Goal: Task Accomplishment & Management: Manage account settings

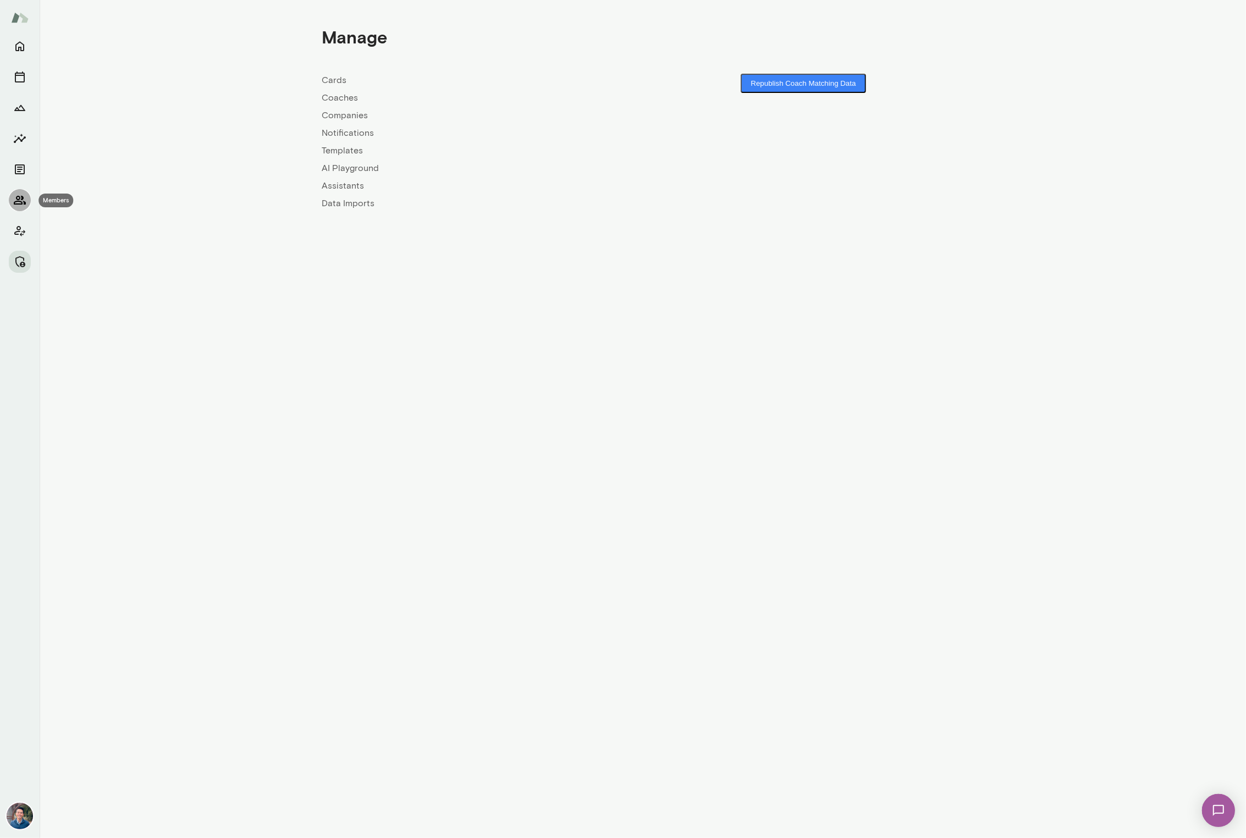
click at [28, 196] on button "Members" at bounding box center [20, 200] width 22 height 22
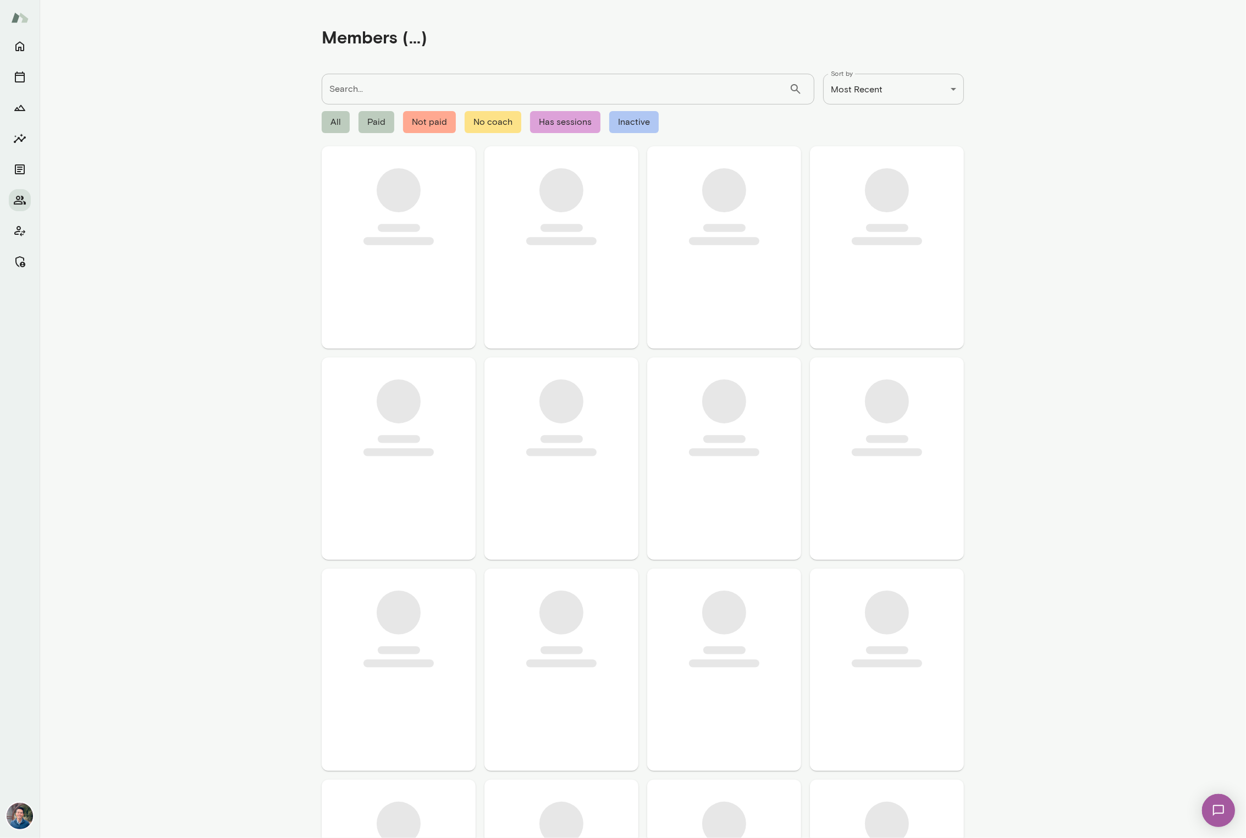
click at [352, 95] on input "Search..." at bounding box center [555, 89] width 467 height 31
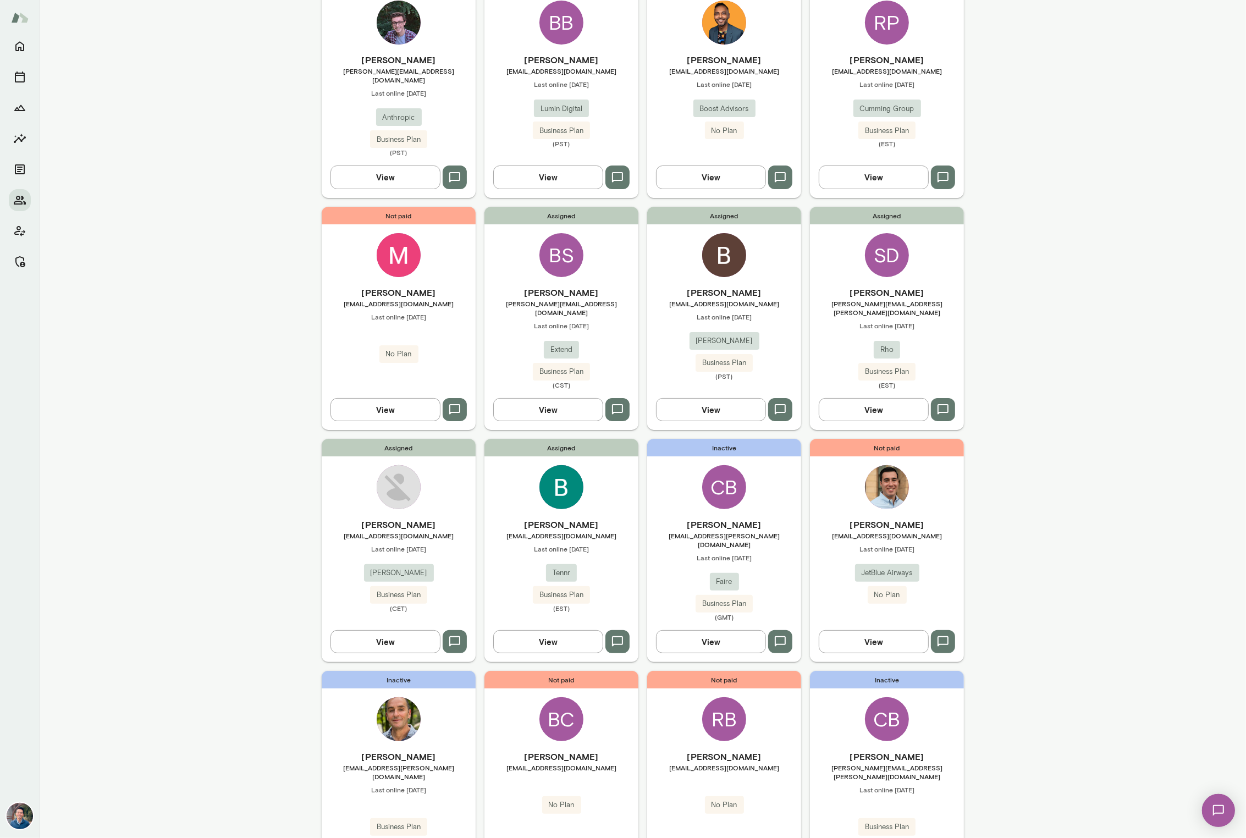
scroll to position [191, 0]
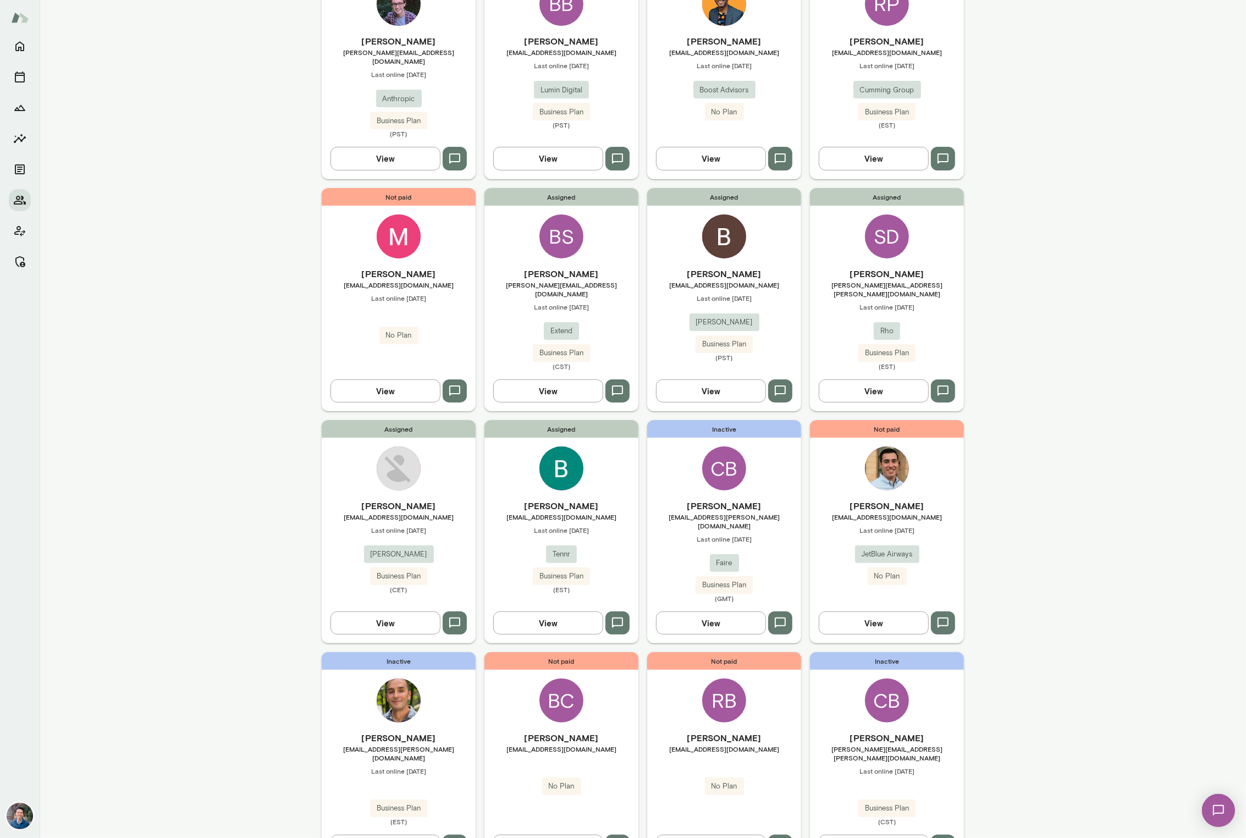
type input "***"
click at [578, 268] on h6 "[PERSON_NAME]" at bounding box center [561, 273] width 154 height 13
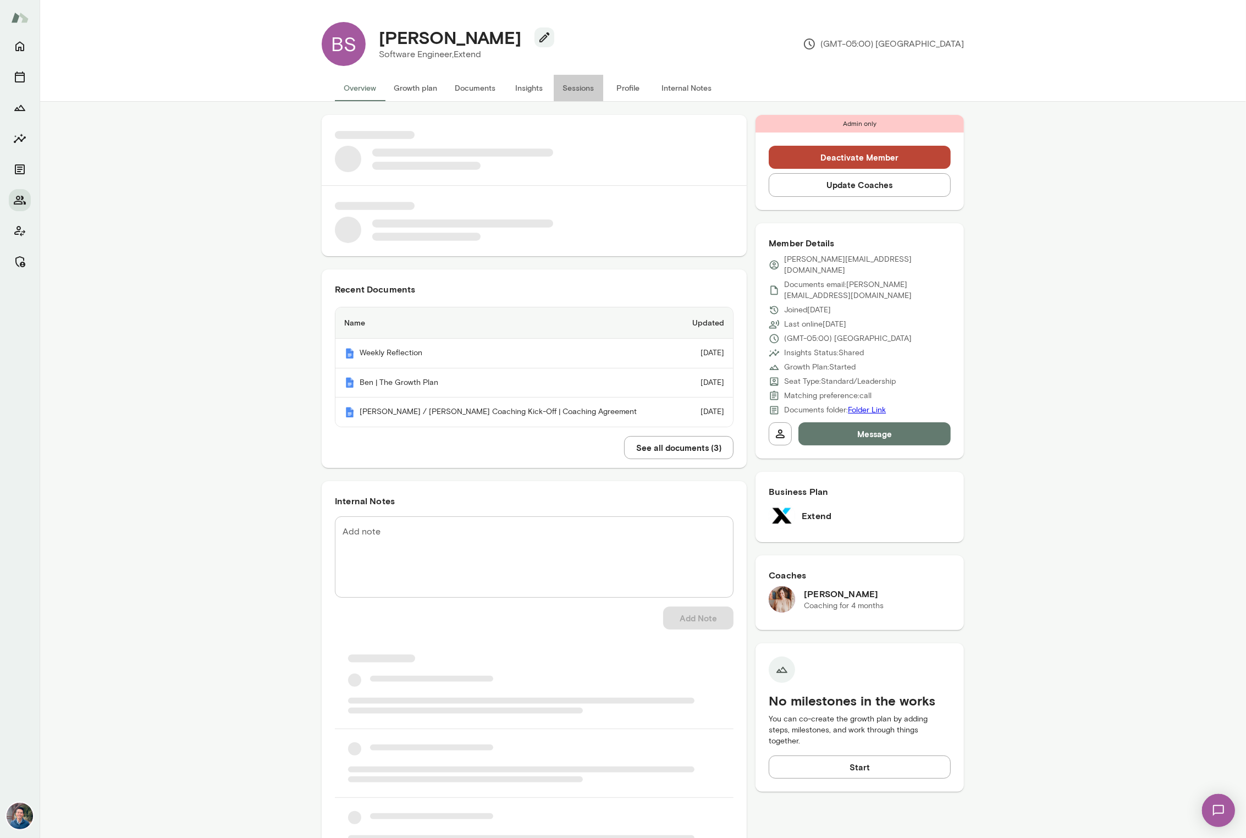
click at [565, 90] on button "Sessions" at bounding box center [578, 88] width 49 height 26
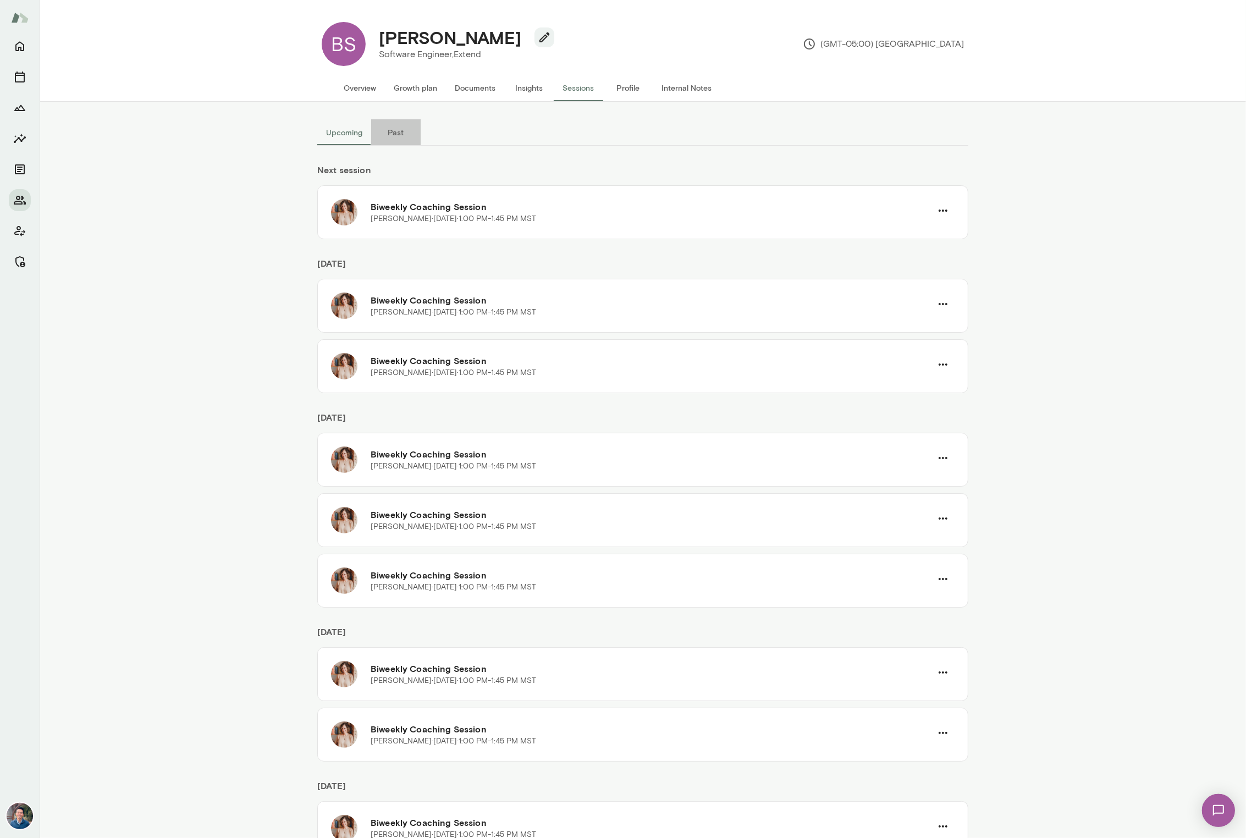
click at [399, 129] on button "Past" at bounding box center [395, 132] width 49 height 26
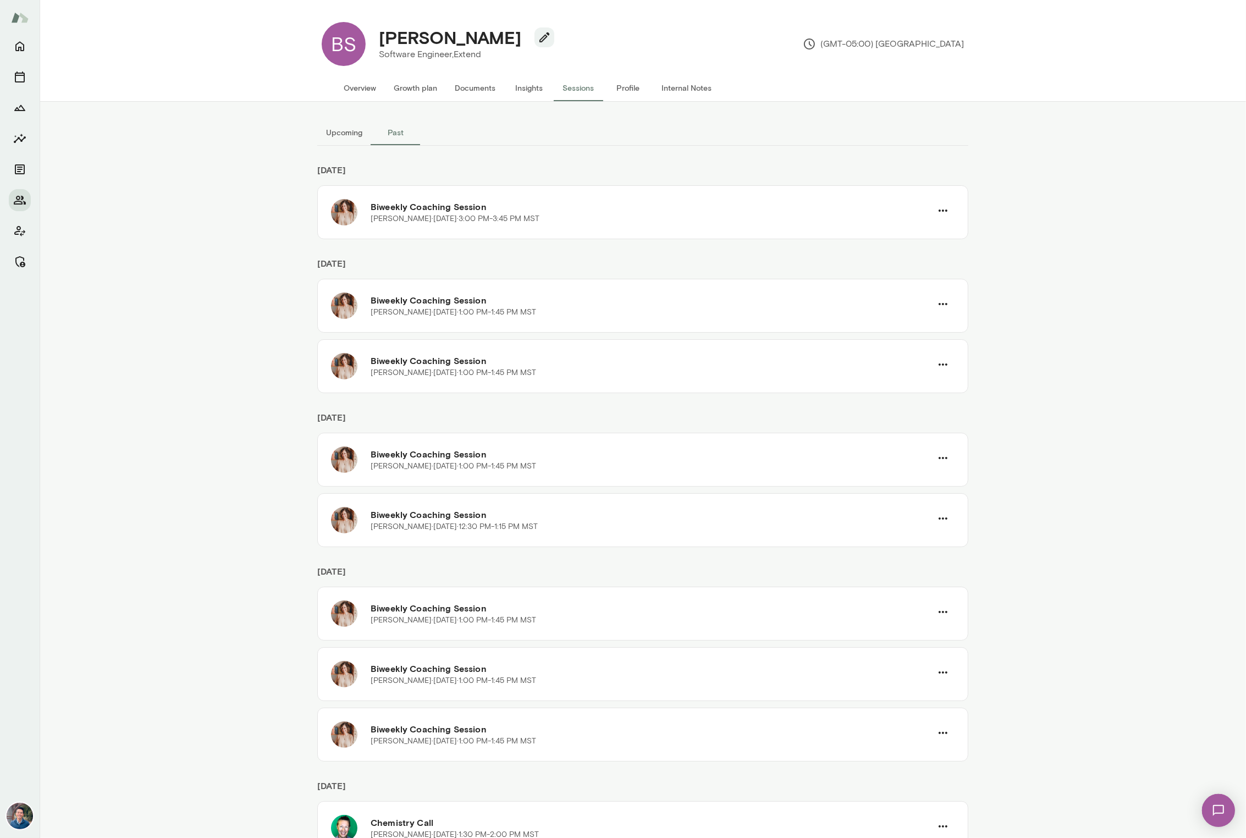
click at [404, 134] on button "Past" at bounding box center [395, 132] width 49 height 26
click at [354, 137] on button "Upcoming" at bounding box center [344, 132] width 54 height 26
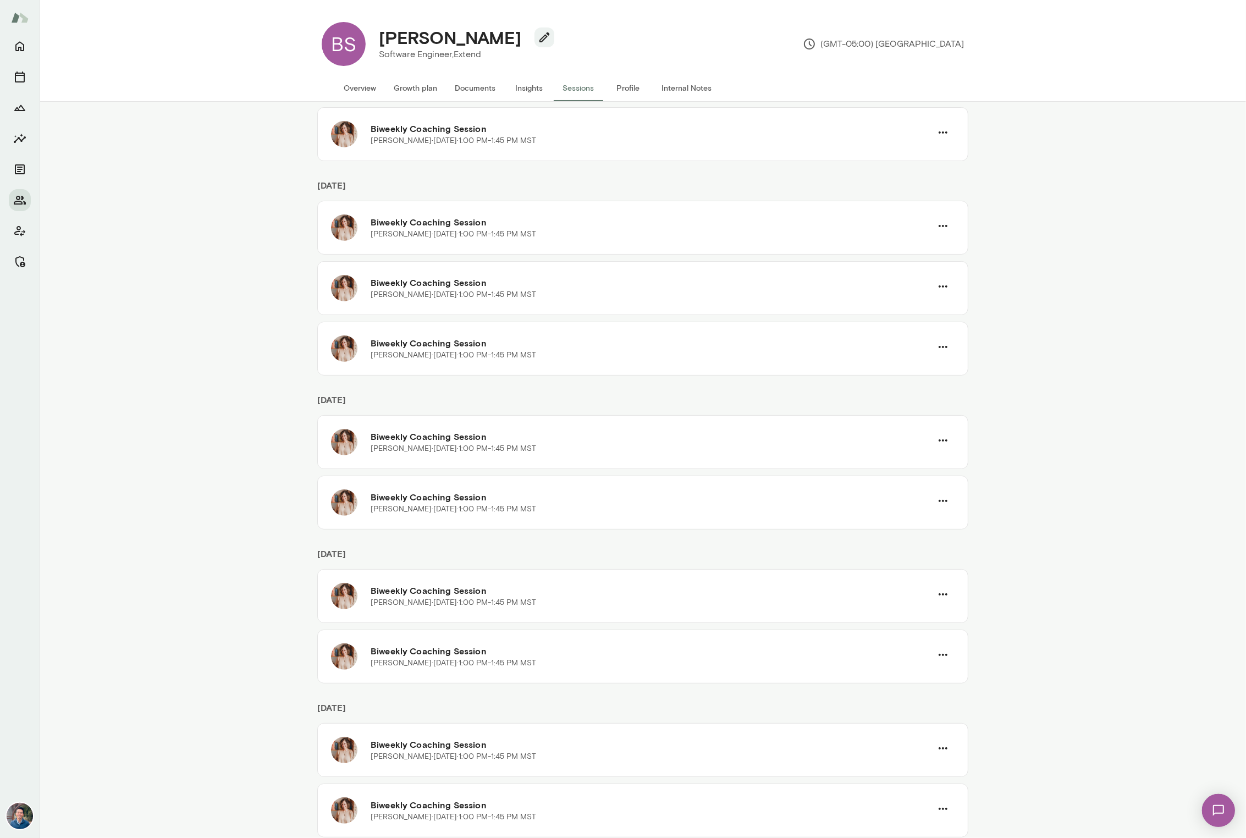
scroll to position [257, 0]
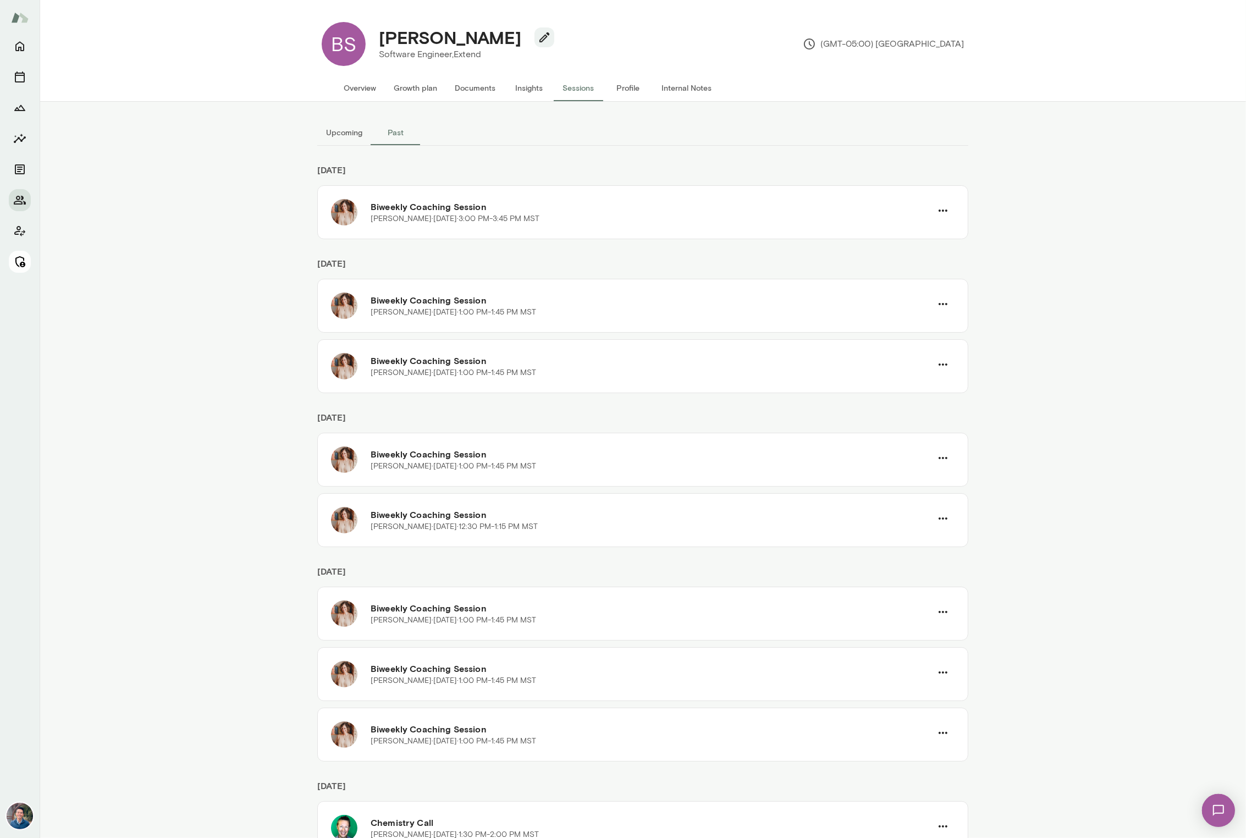
click at [15, 250] on div at bounding box center [20, 154] width 22 height 238
click at [18, 261] on icon "Manage" at bounding box center [19, 261] width 13 height 13
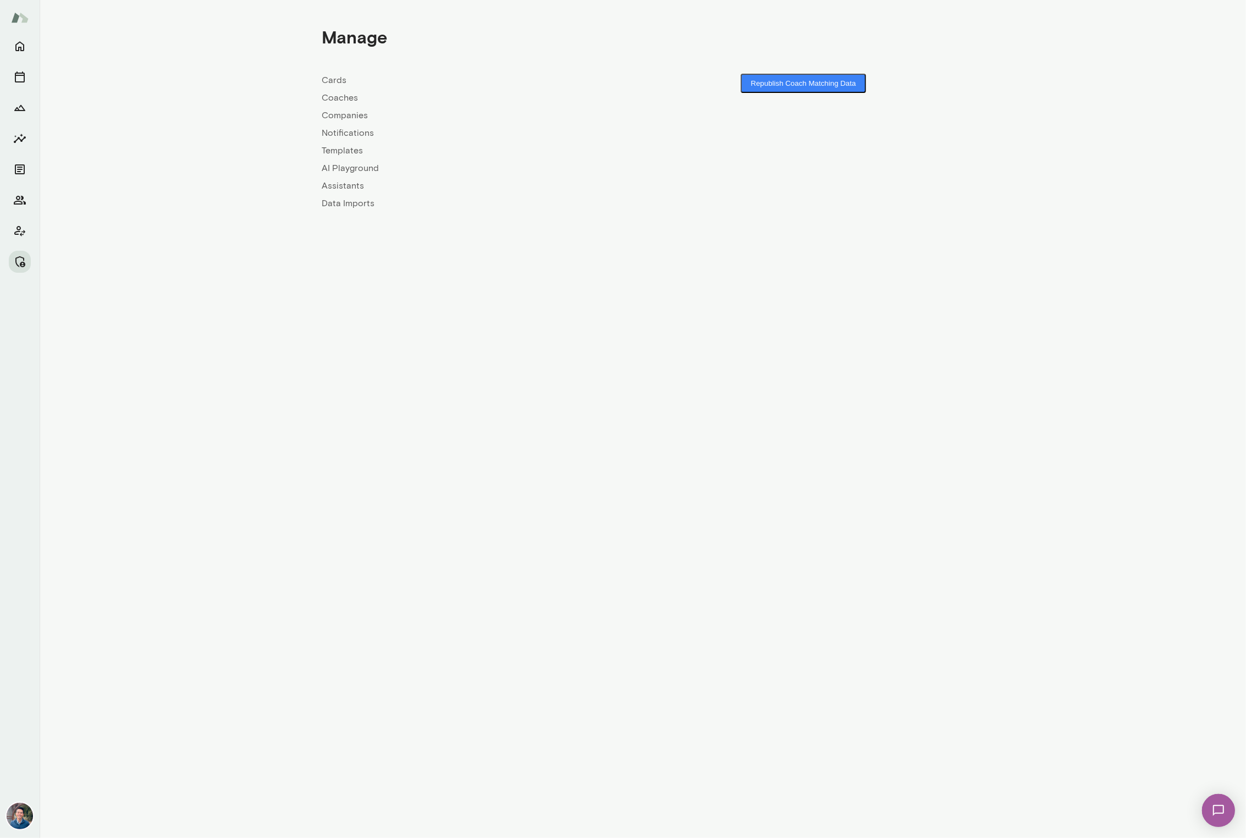
click at [335, 112] on link "Companies" at bounding box center [482, 115] width 321 height 13
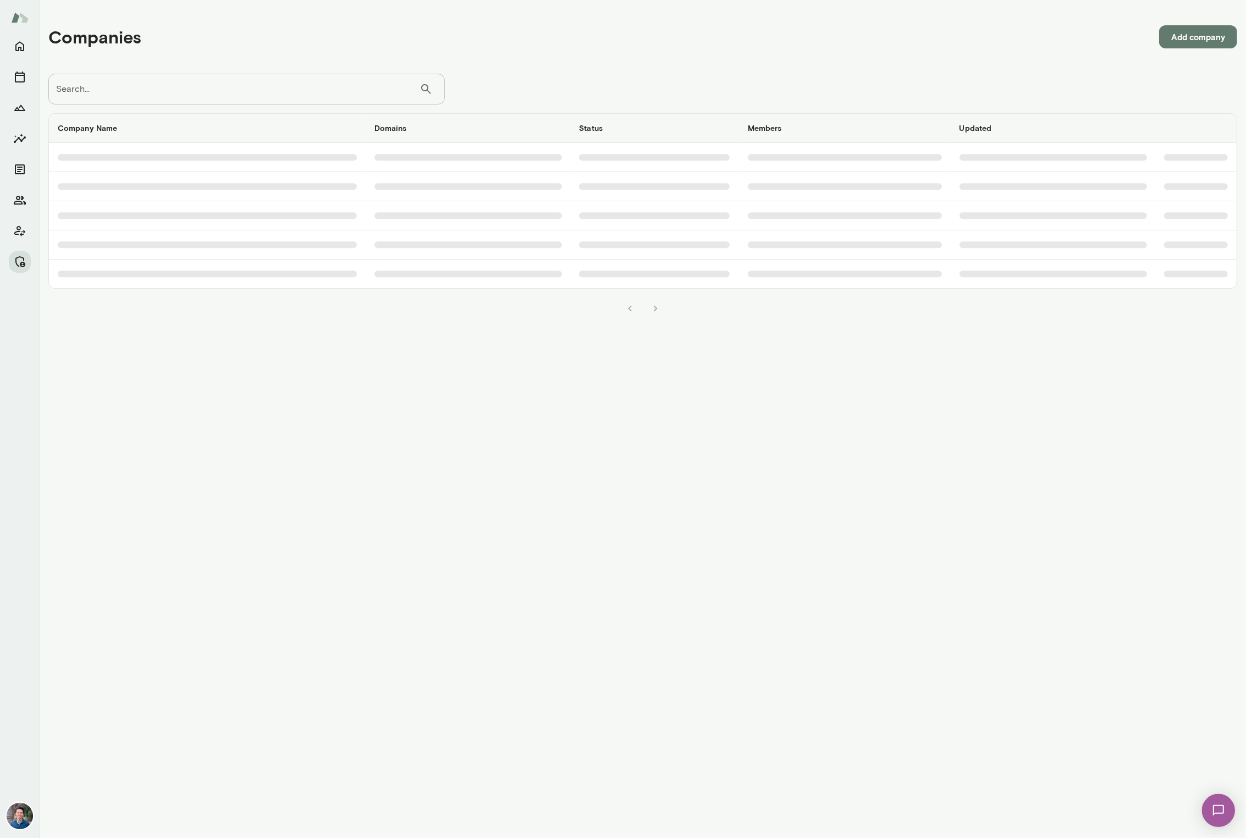
click at [310, 98] on input "Search..." at bounding box center [233, 89] width 371 height 31
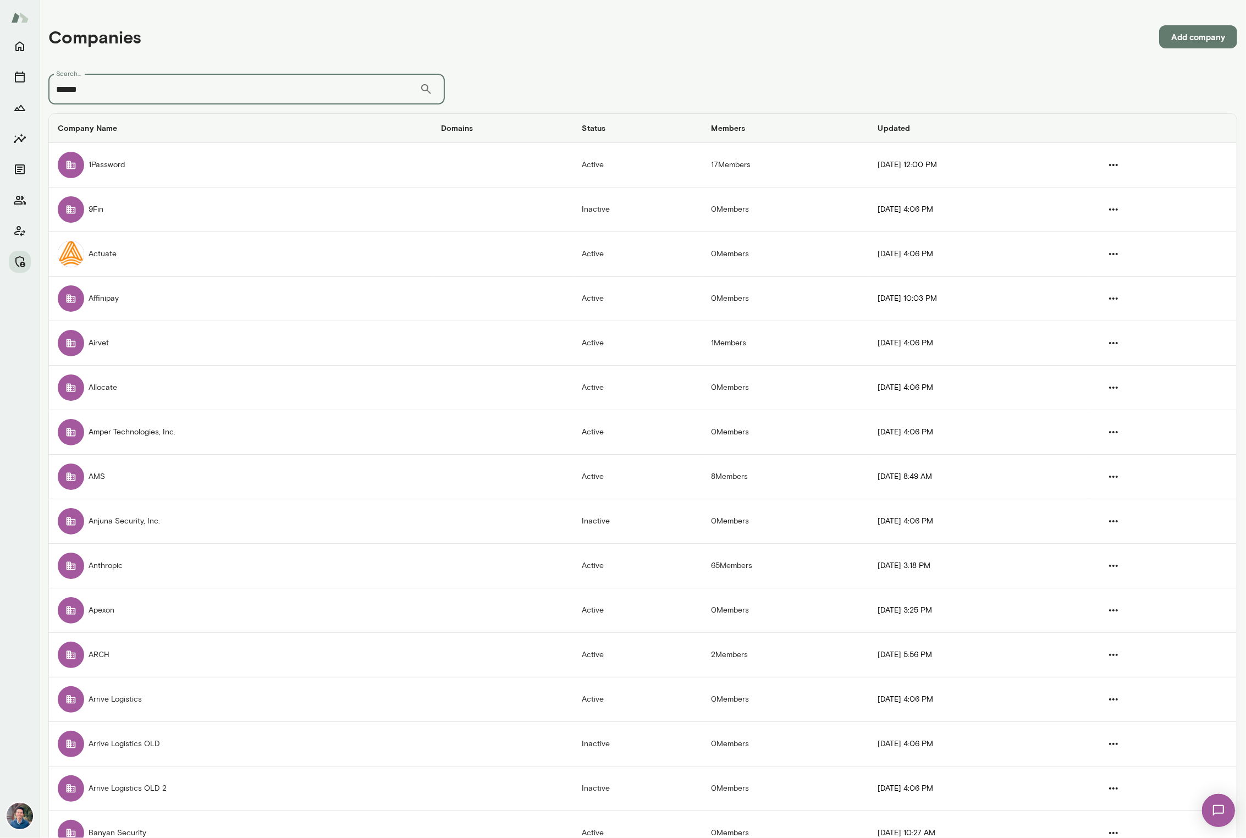
type input "******"
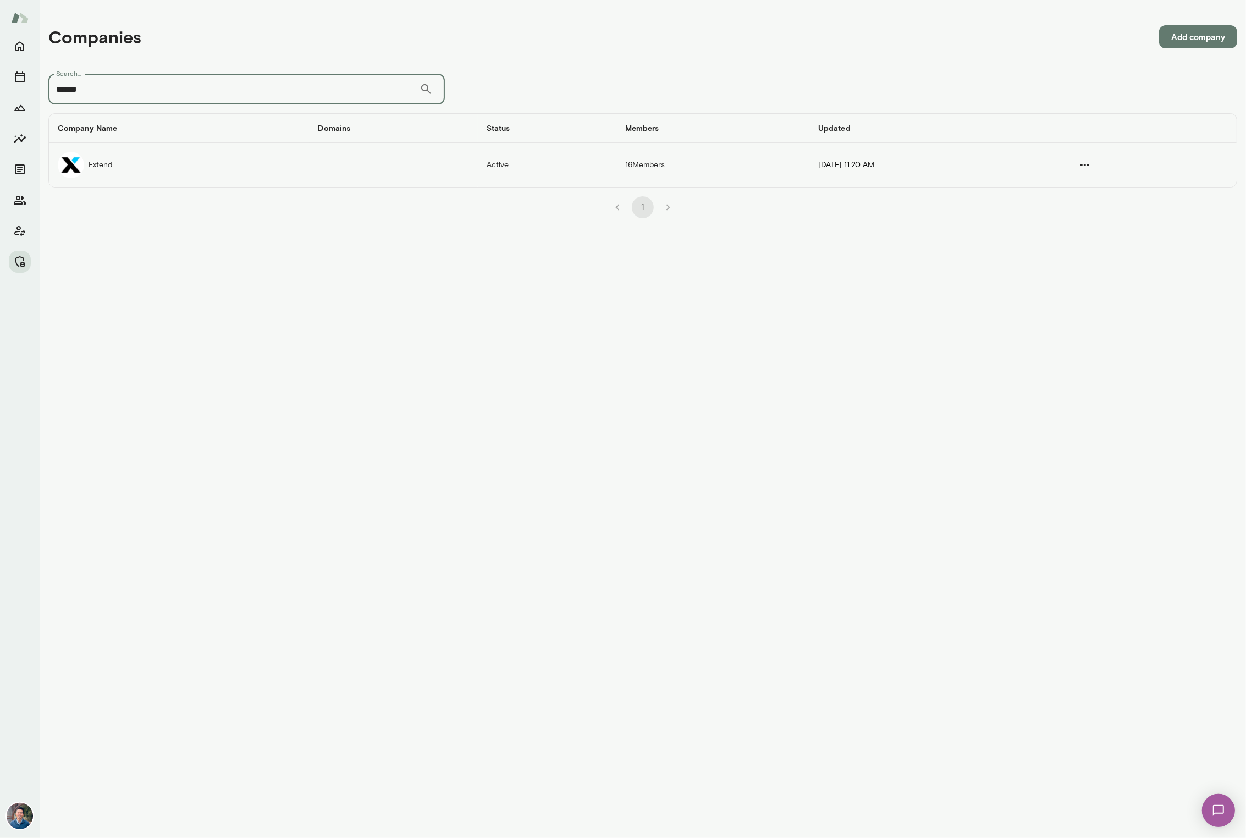
click at [257, 171] on td "Extend" at bounding box center [179, 165] width 261 height 44
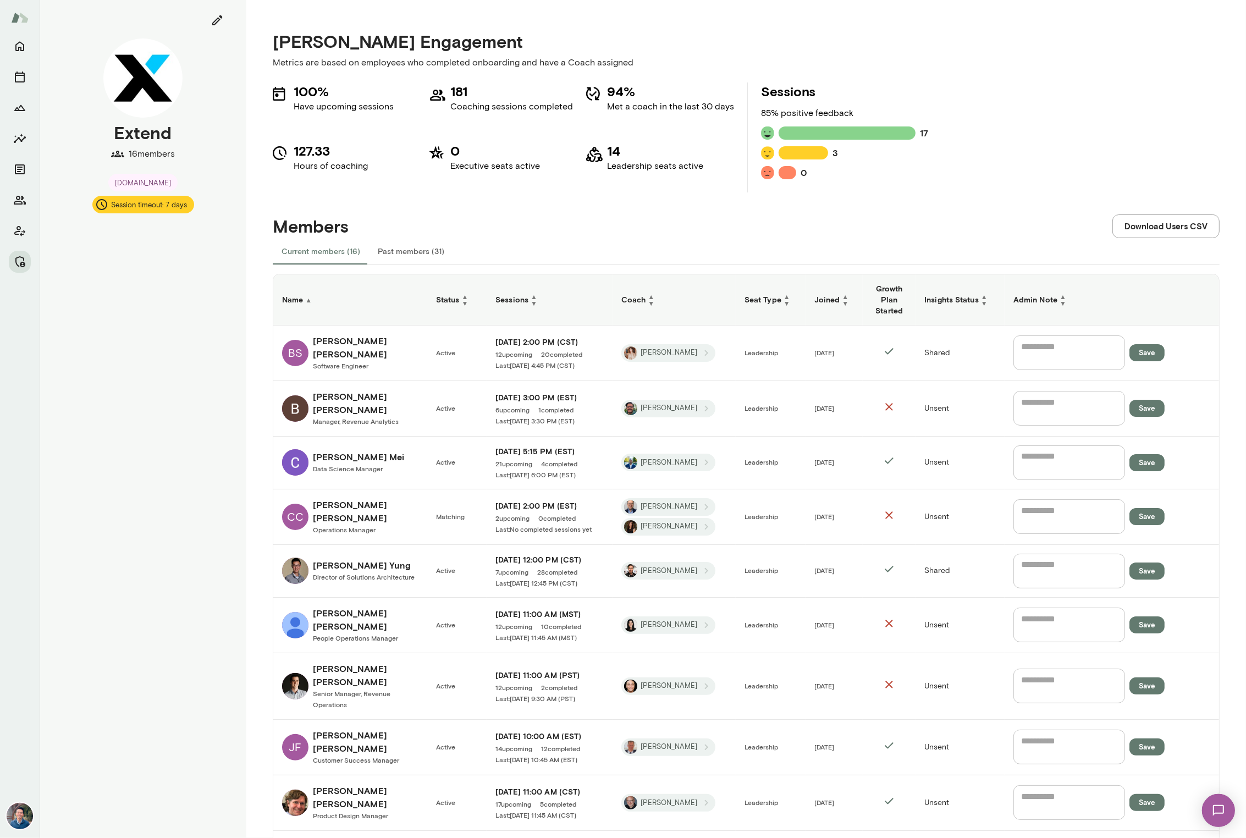
click at [254, 376] on div "Mento Engagement Metrics are based on employees who completed onboarding and ha…" at bounding box center [746, 635] width 1000 height 1270
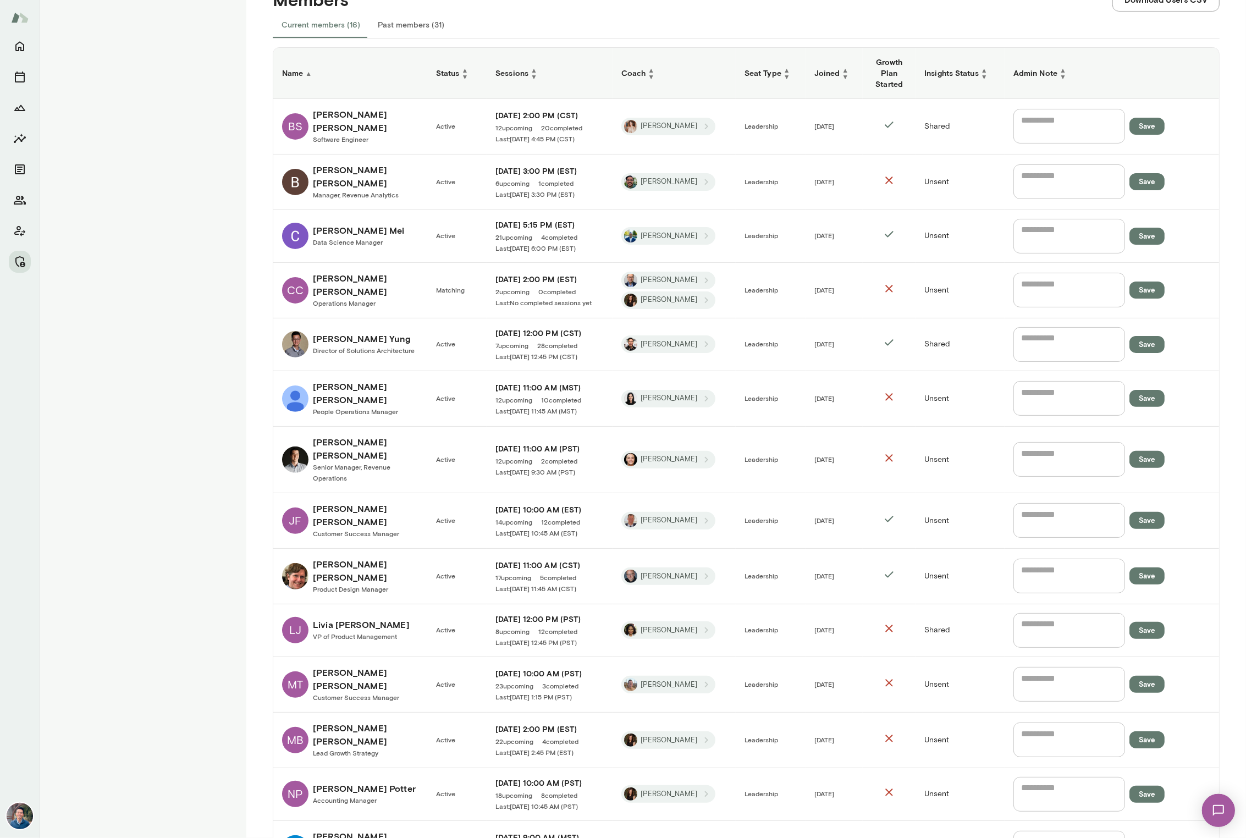
scroll to position [269, 0]
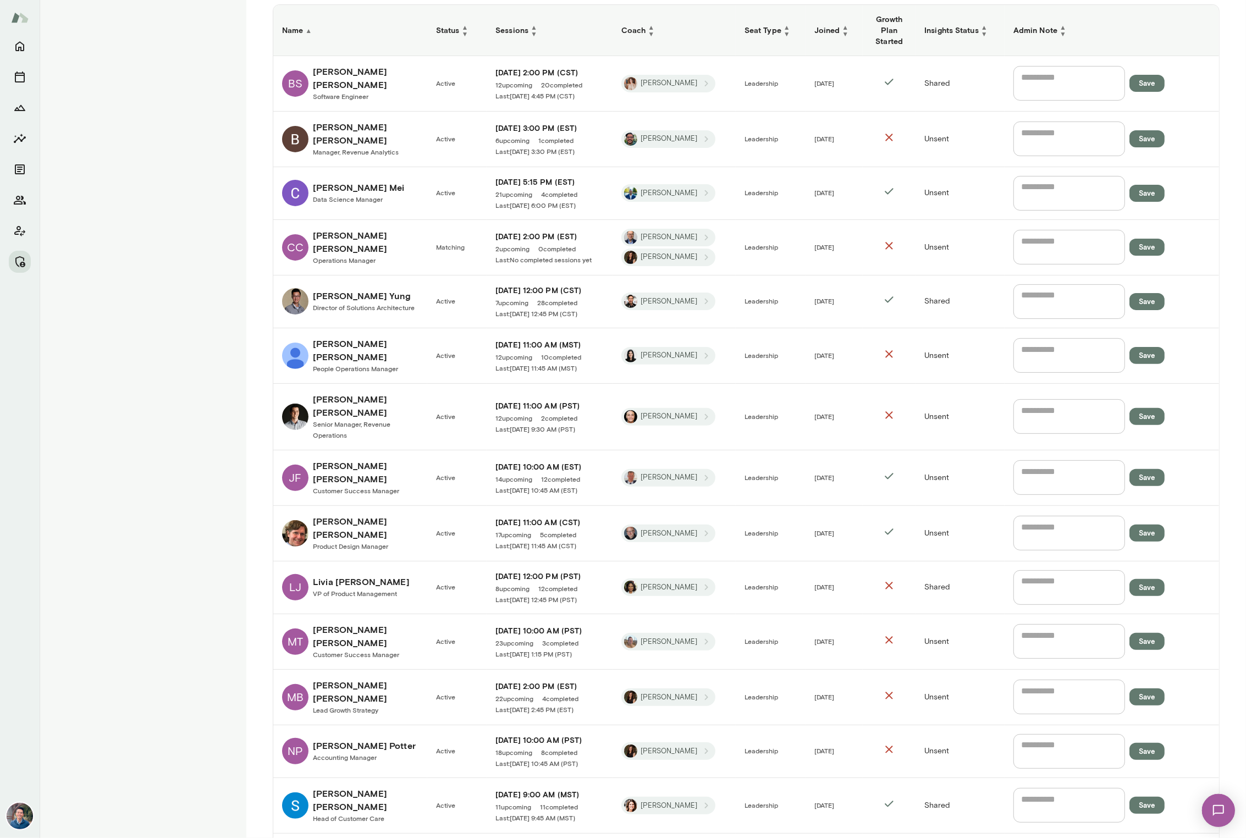
click at [366, 459] on h6 "Jared Fritz" at bounding box center [366, 472] width 106 height 26
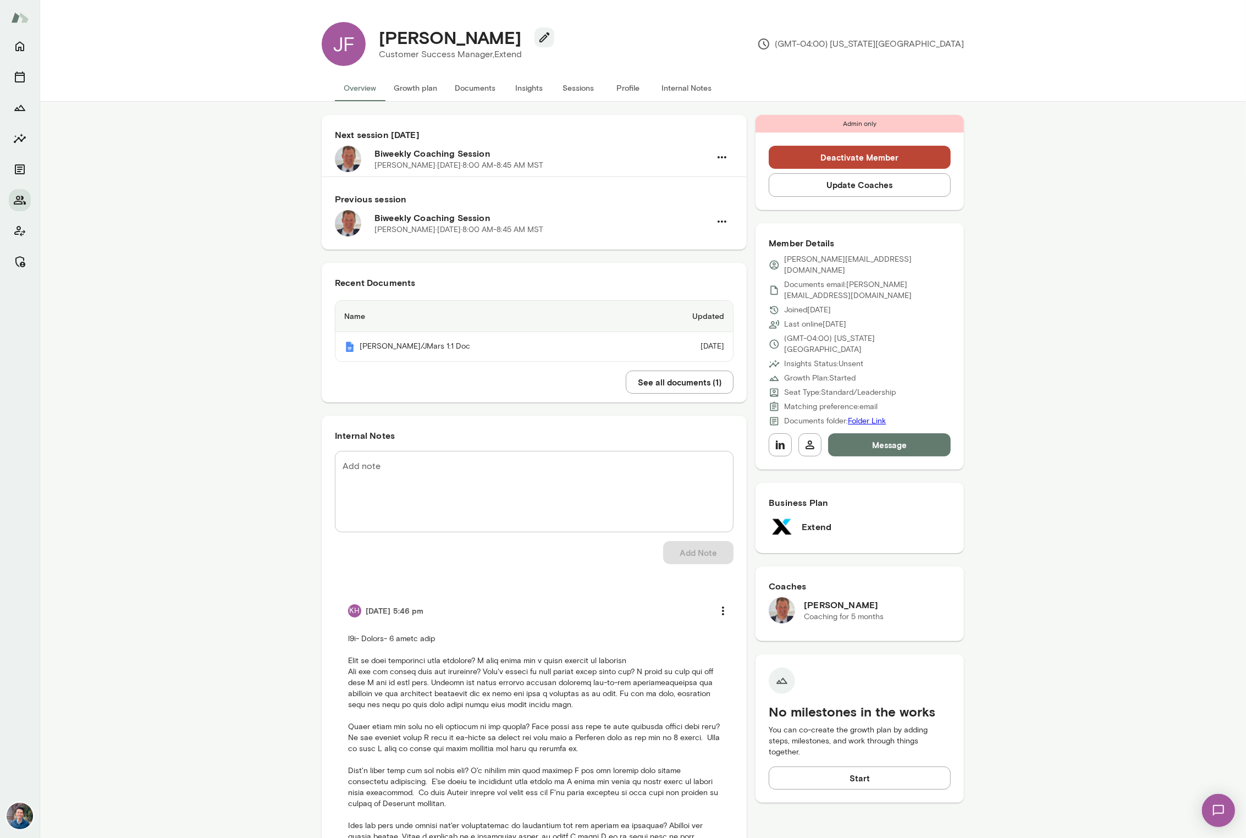
click at [576, 79] on button "Sessions" at bounding box center [578, 88] width 49 height 26
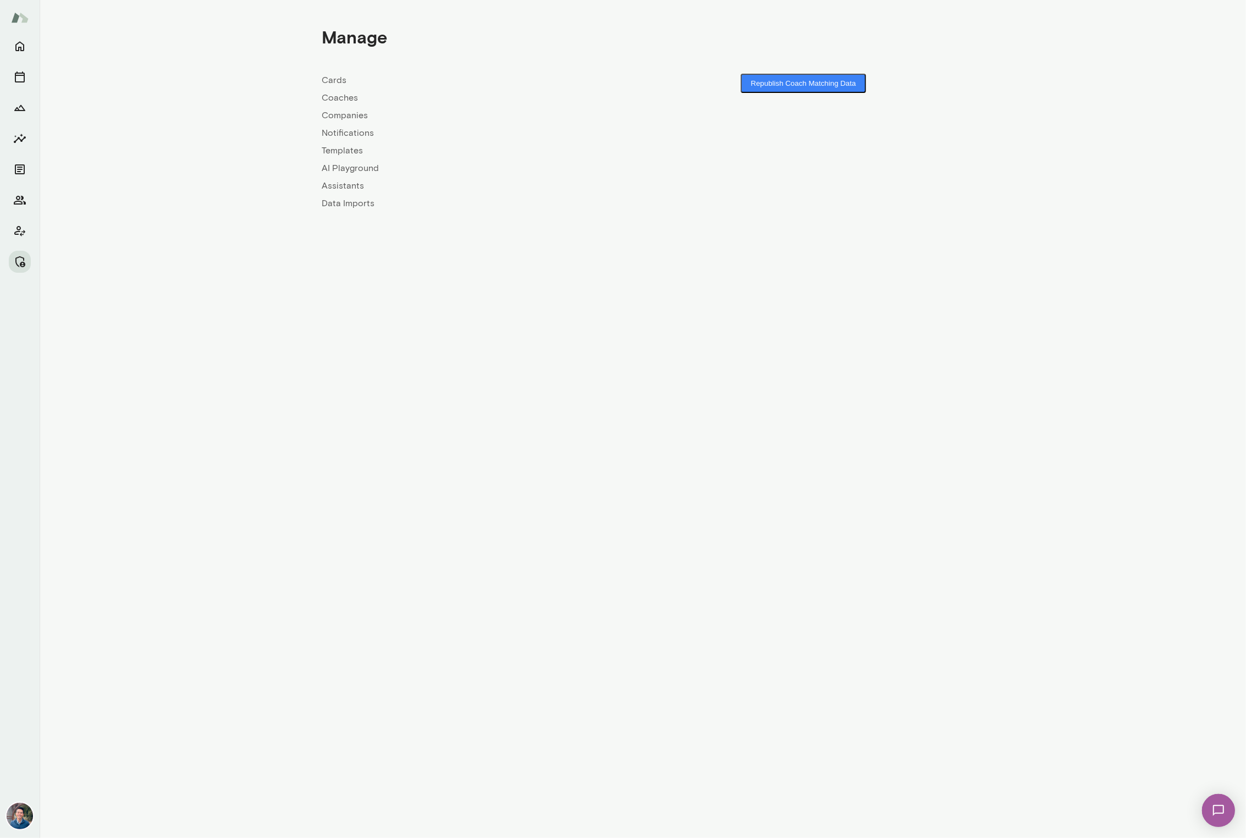
click at [344, 98] on link "Coaches" at bounding box center [482, 97] width 321 height 13
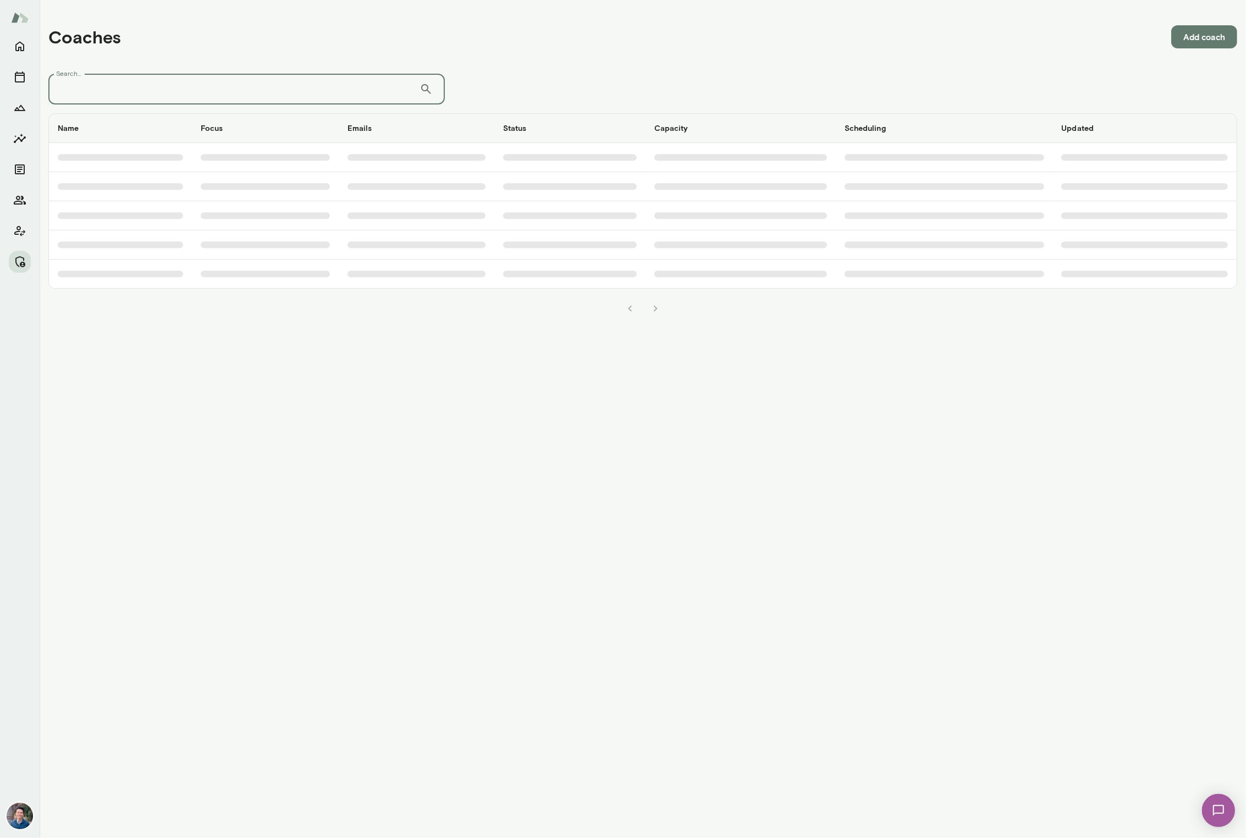
click at [322, 98] on input "Search..." at bounding box center [233, 89] width 371 height 31
type input "*****"
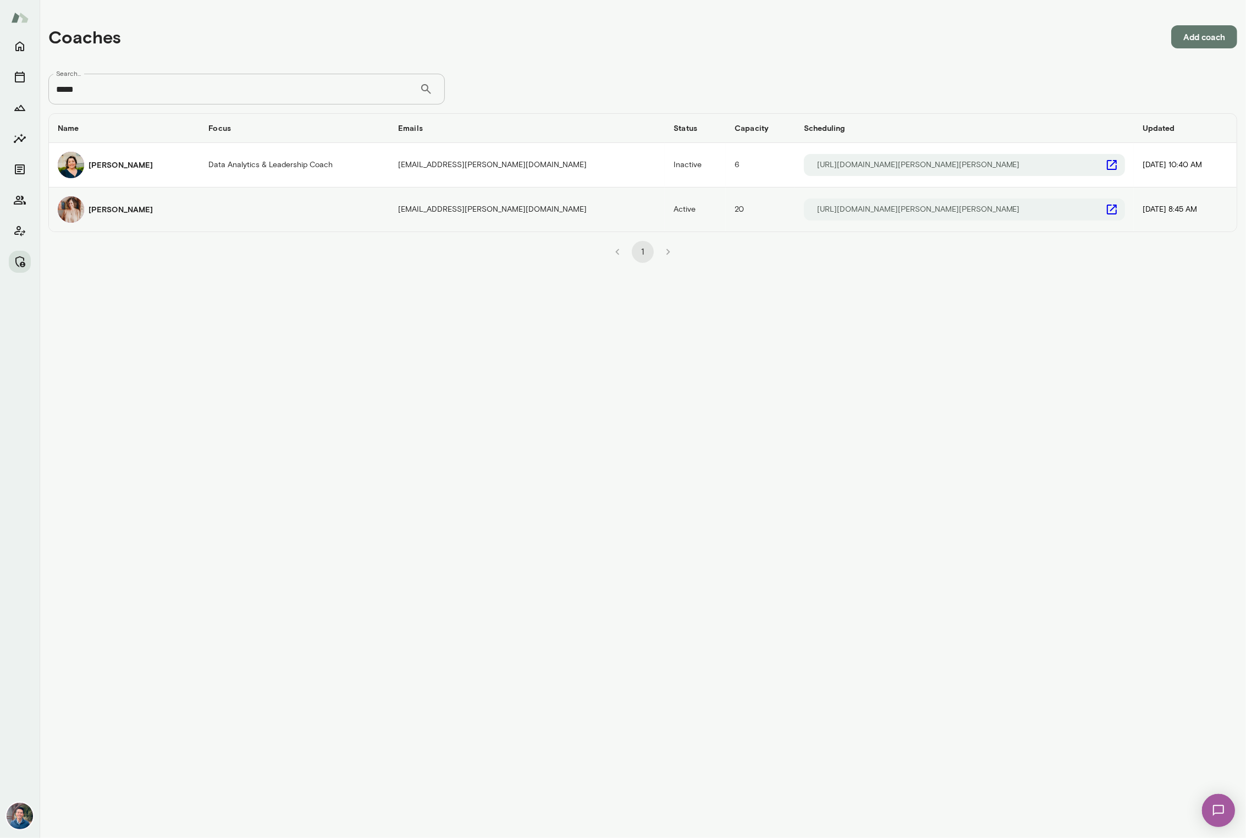
click at [129, 207] on h6 "[PERSON_NAME]" at bounding box center [121, 209] width 64 height 11
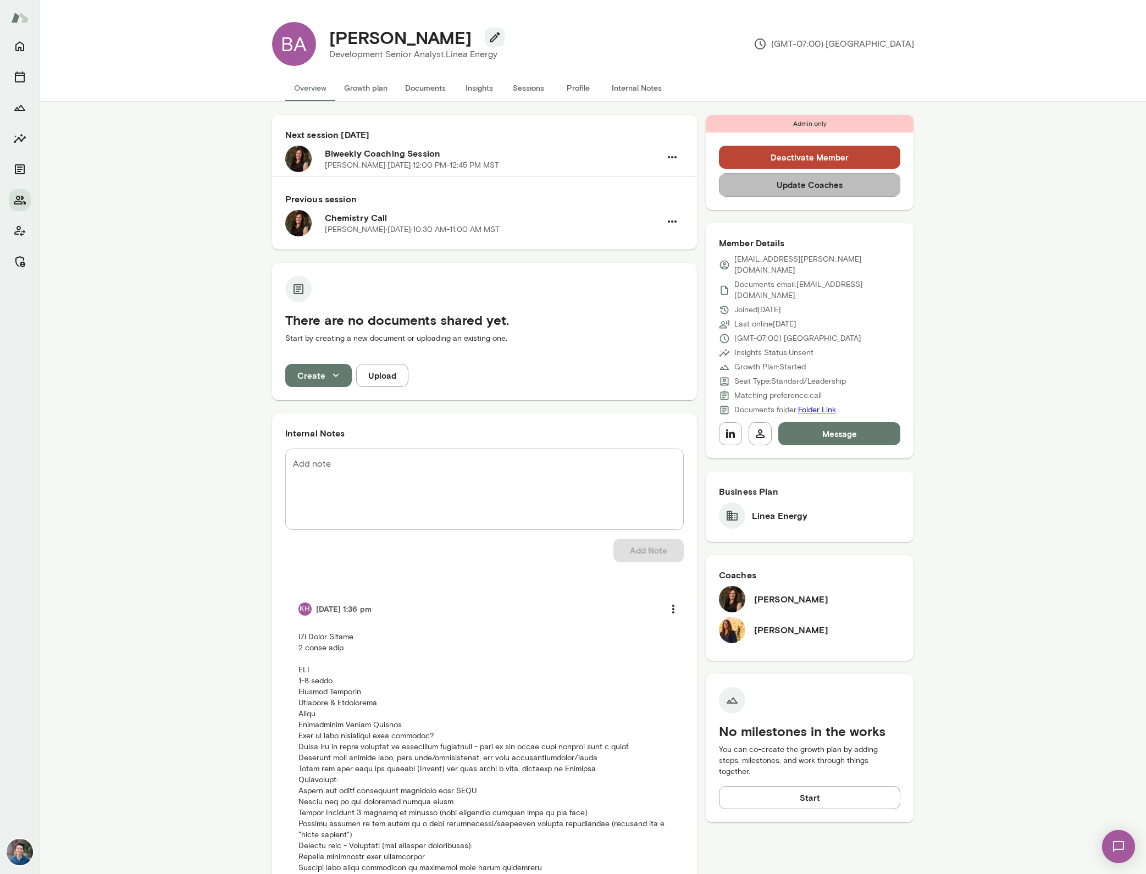
click at [774, 190] on button "Update Coaches" at bounding box center [810, 184] width 182 height 23
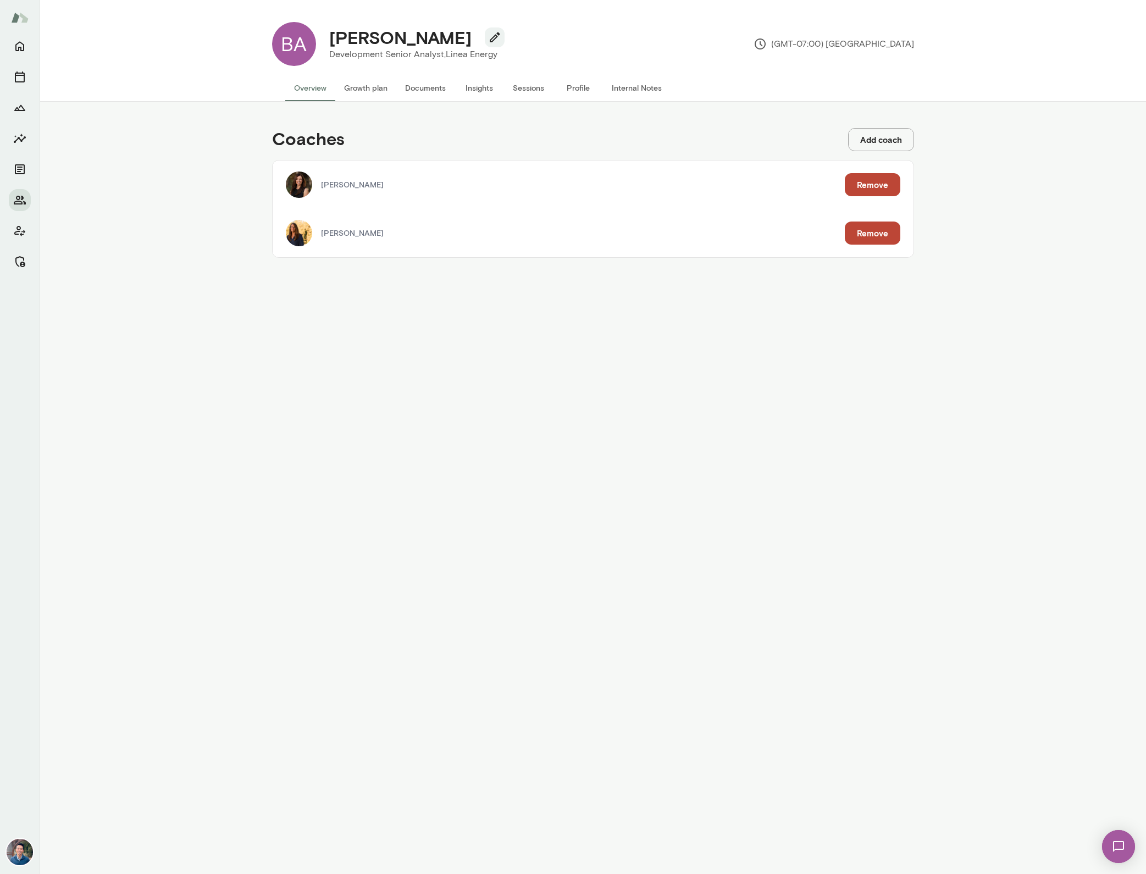
drag, startPoint x: 868, startPoint y: 241, endPoint x: 860, endPoint y: 241, distance: 8.2
click at [860, 241] on button "Remove" at bounding box center [873, 233] width 56 height 23
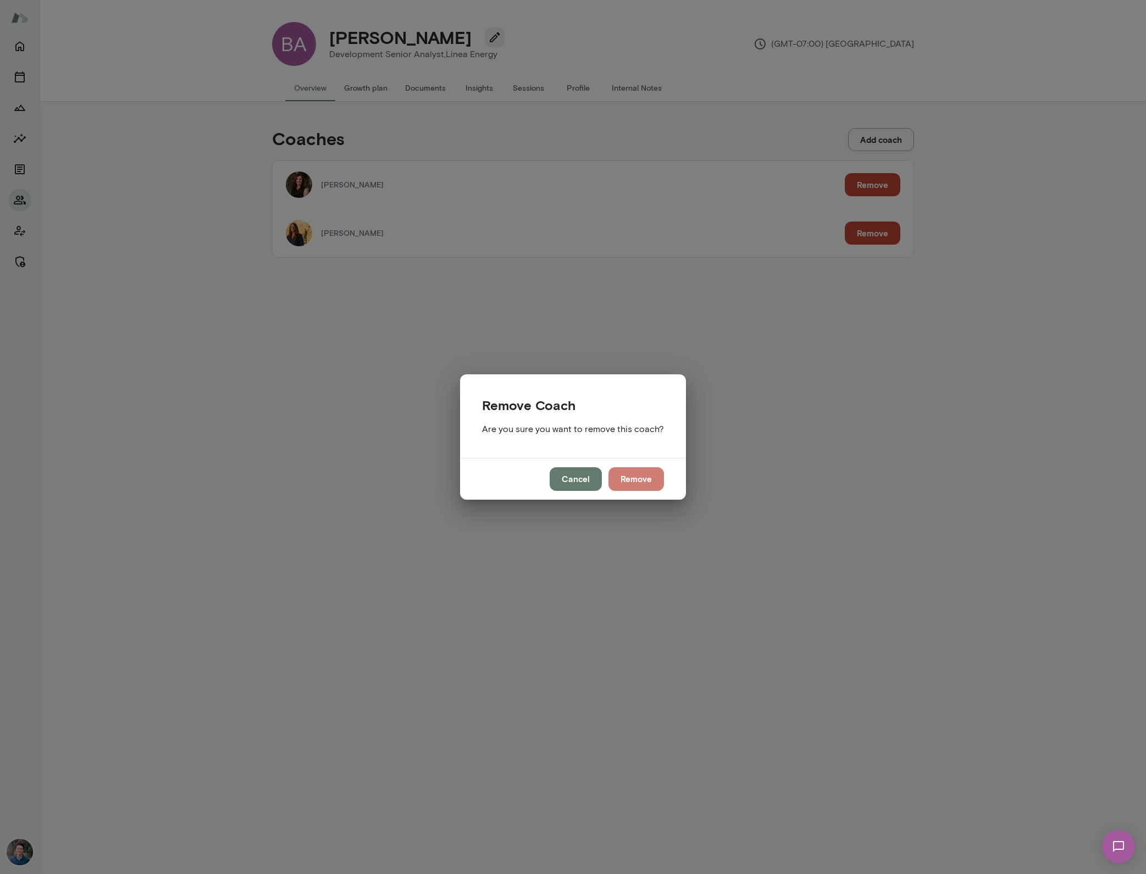
click at [647, 478] on button "Remove" at bounding box center [637, 478] width 56 height 23
